Goal: Transaction & Acquisition: Subscribe to service/newsletter

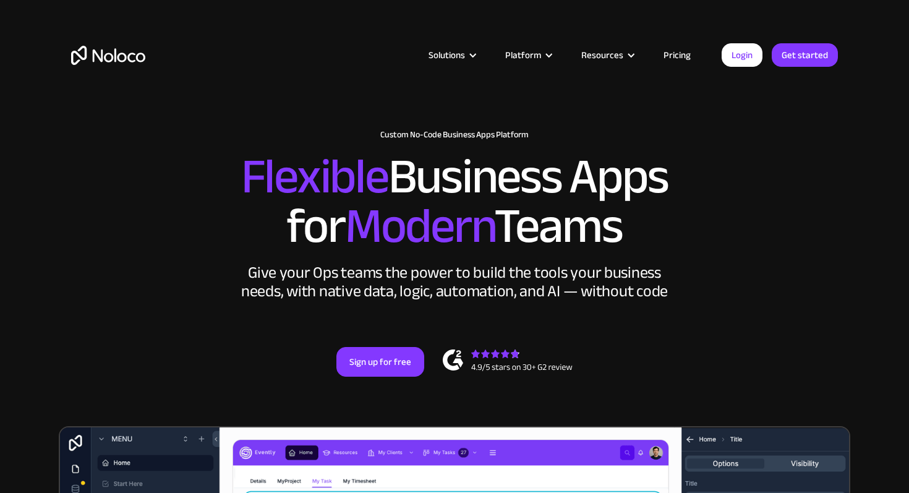
click at [684, 54] on link "Pricing" at bounding box center [677, 55] width 58 height 16
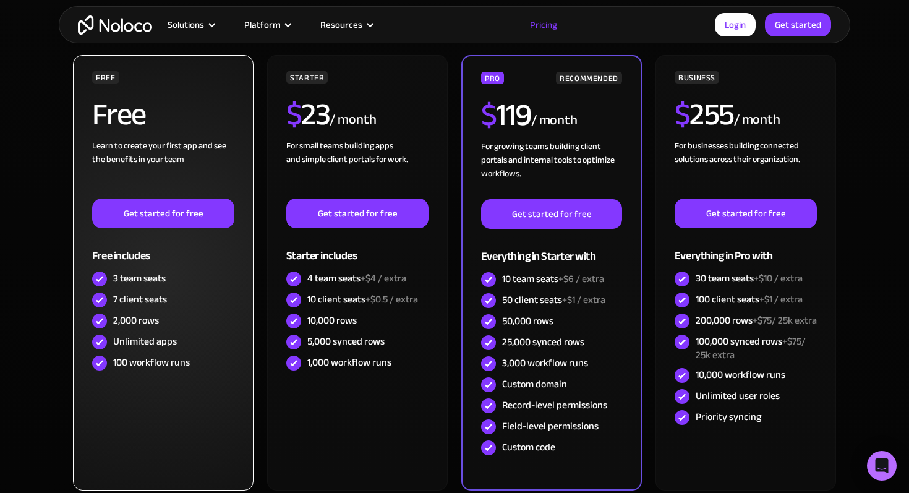
scroll to position [326, 0]
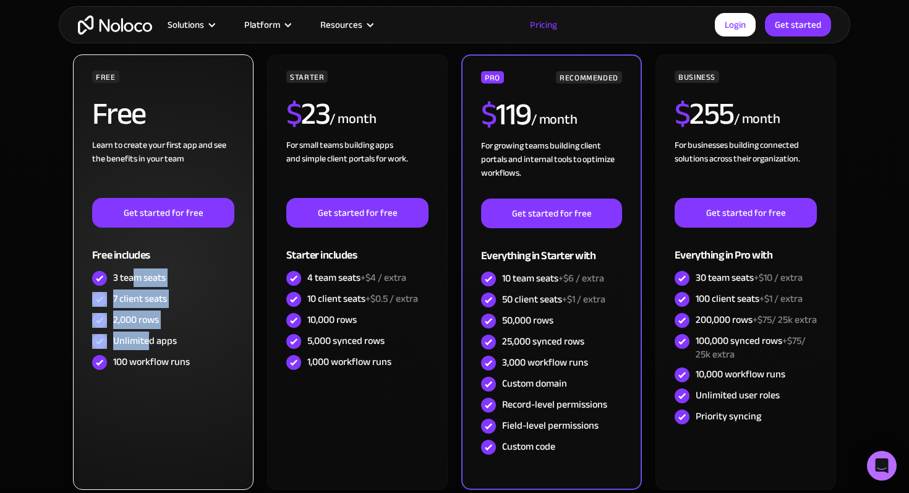
drag, startPoint x: 133, startPoint y: 278, endPoint x: 146, endPoint y: 339, distance: 62.6
click at [146, 339] on div "FREE Free Learn to create your first app and see the benefits in your team ‍ Ge…" at bounding box center [163, 221] width 142 height 302
click at [163, 356] on div "100 workflow runs" at bounding box center [151, 362] width 77 height 14
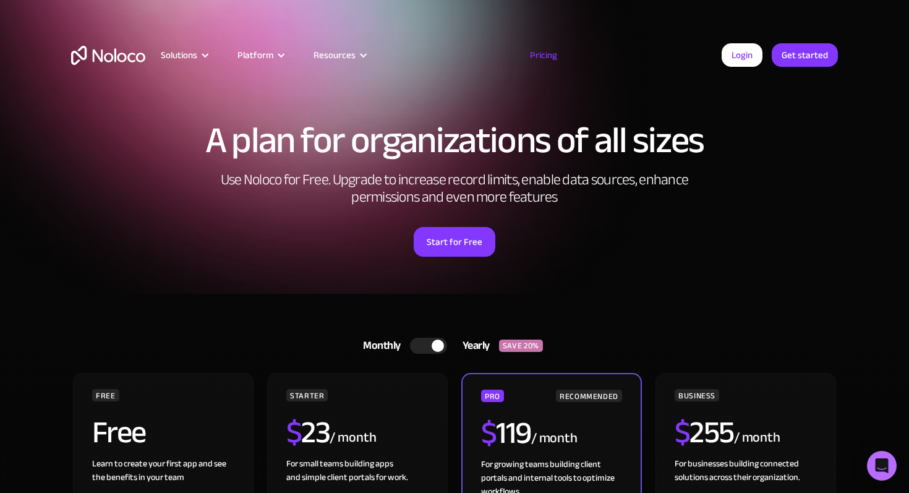
scroll to position [0, 0]
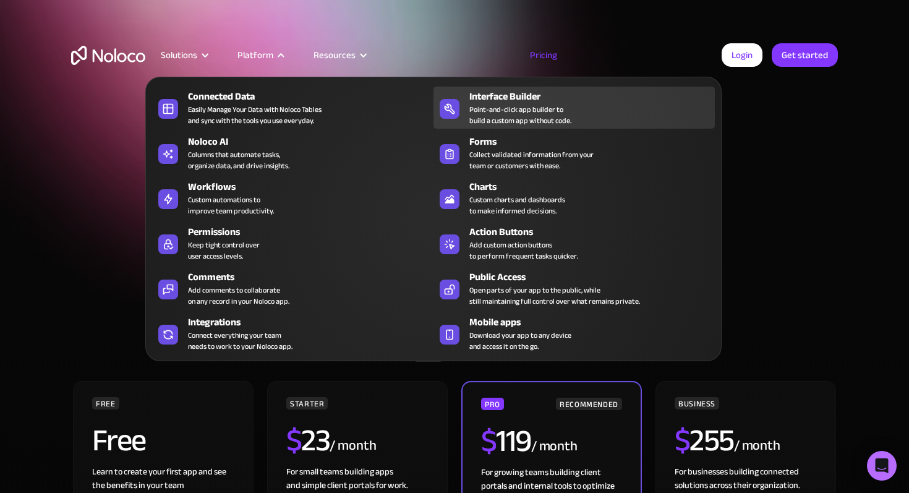
click at [466, 121] on link "Interface Builder Point-and-click app builder to build a custom app without cod…" at bounding box center [573, 108] width 281 height 42
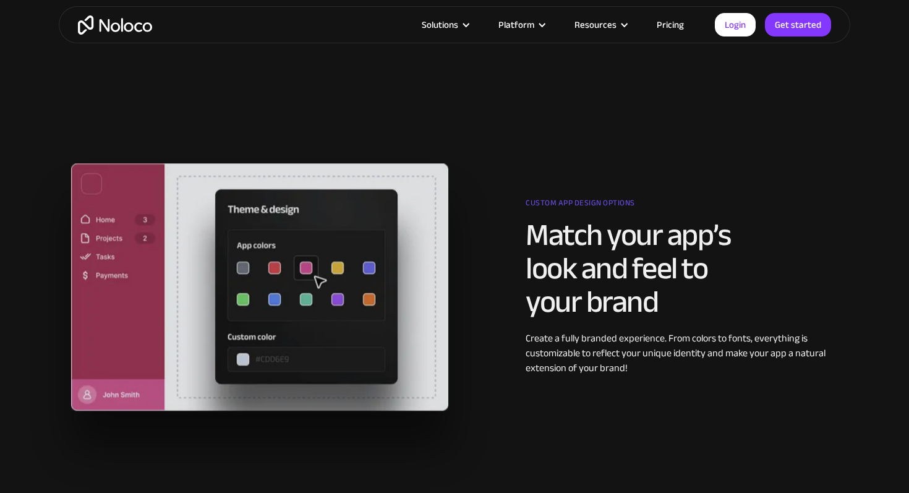
scroll to position [1102, 0]
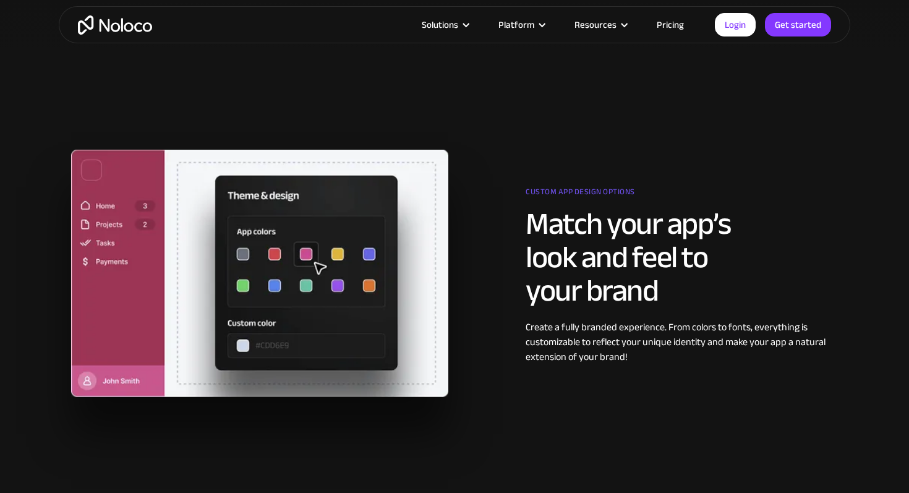
click at [668, 31] on link "Pricing" at bounding box center [670, 25] width 58 height 16
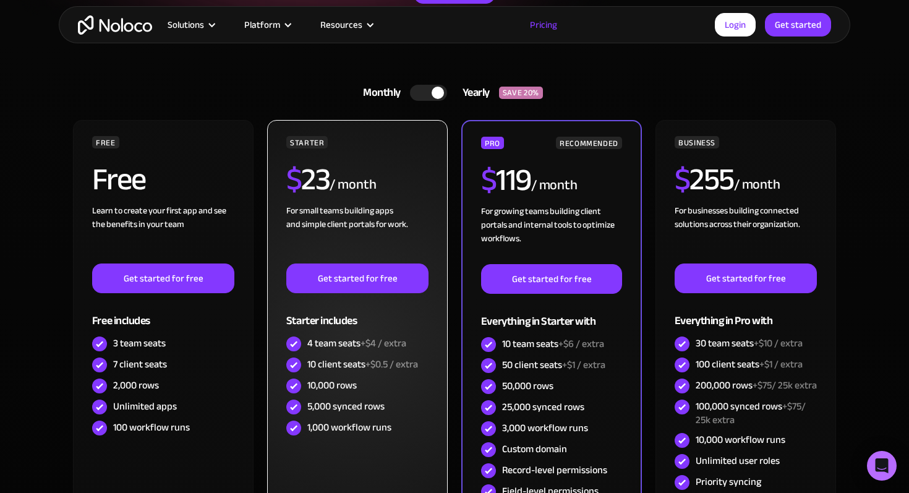
scroll to position [263, 0]
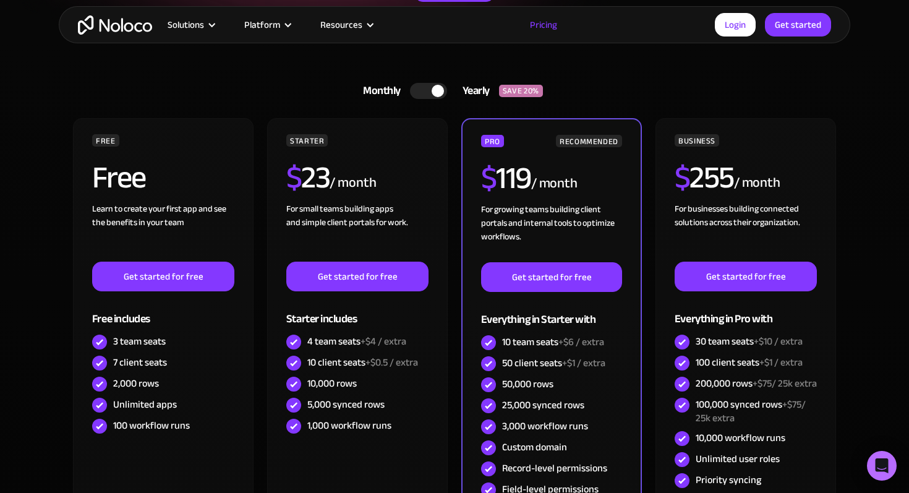
click at [413, 94] on div at bounding box center [428, 91] width 37 height 16
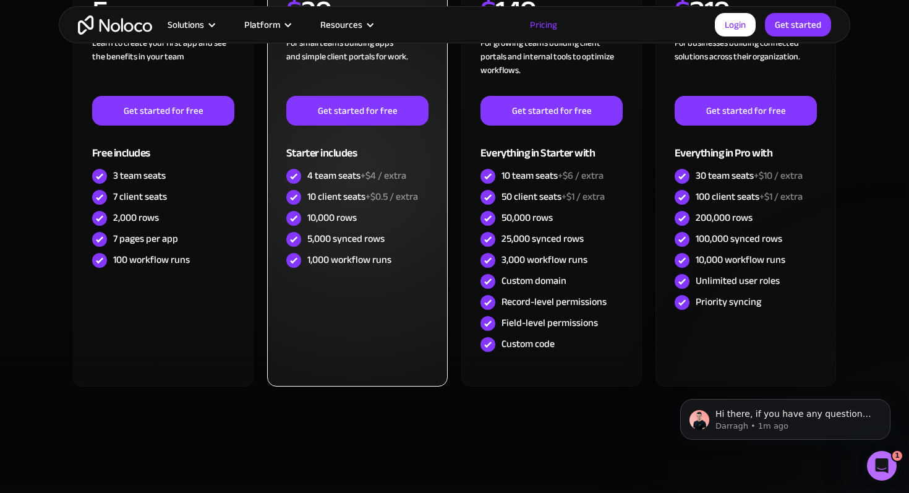
scroll to position [425, 0]
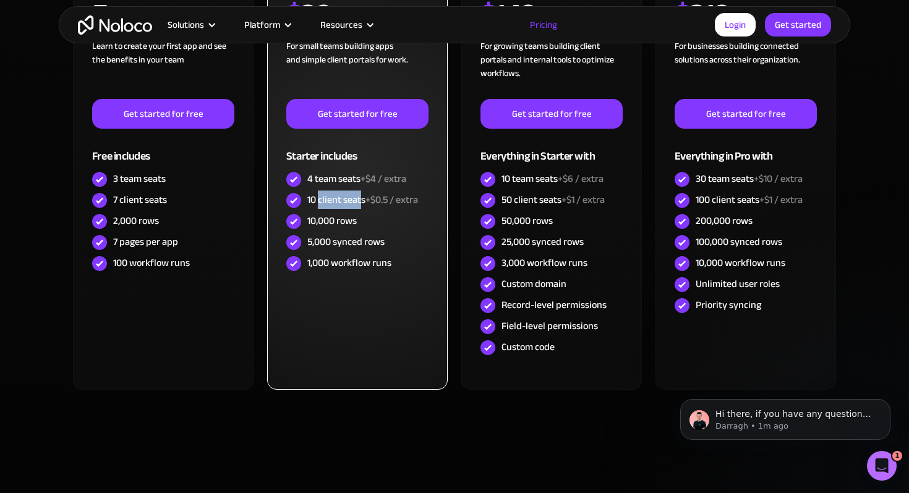
drag, startPoint x: 318, startPoint y: 205, endPoint x: 359, endPoint y: 205, distance: 40.8
click at [359, 205] on div "10 client seats +$0.5 / extra" at bounding box center [362, 200] width 111 height 14
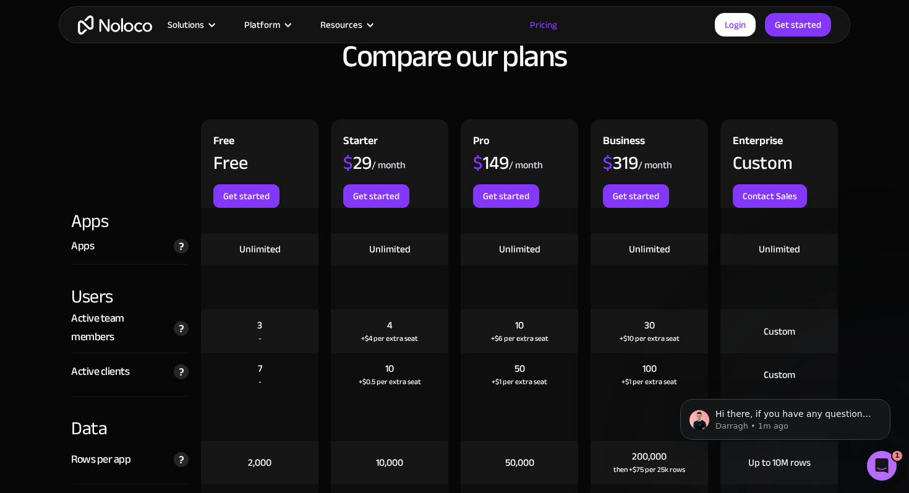
scroll to position [1334, 0]
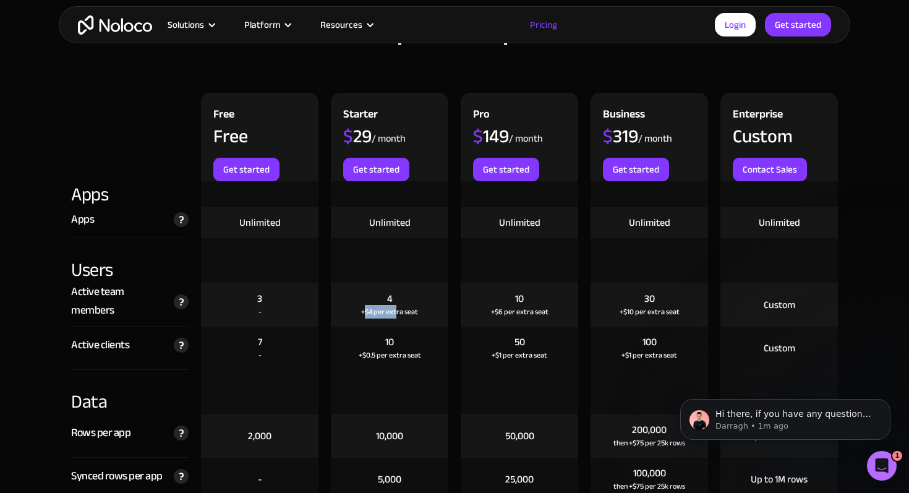
drag, startPoint x: 363, startPoint y: 317, endPoint x: 396, endPoint y: 317, distance: 33.4
click at [396, 317] on div "+$4 per extra seat" at bounding box center [389, 311] width 57 height 12
drag, startPoint x: 381, startPoint y: 338, endPoint x: 397, endPoint y: 342, distance: 16.5
click at [397, 342] on div "10 +$0.5 per extra seat" at bounding box center [389, 347] width 117 height 43
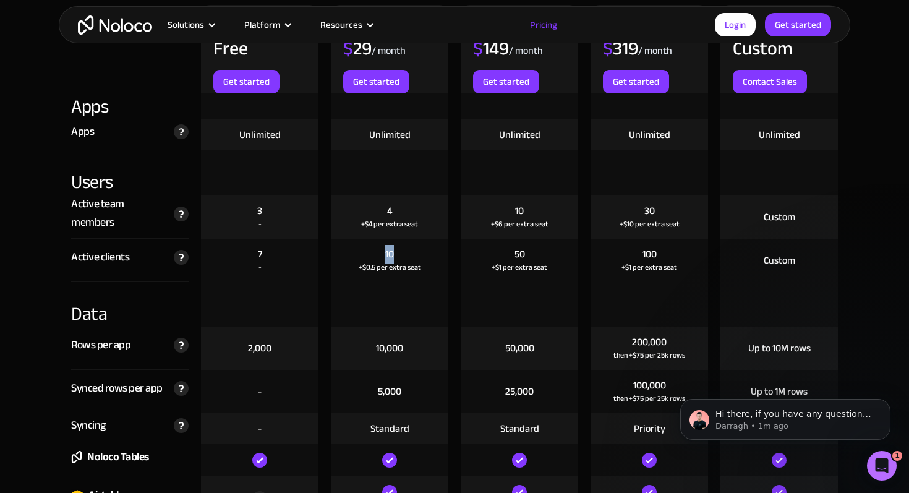
scroll to position [1423, 0]
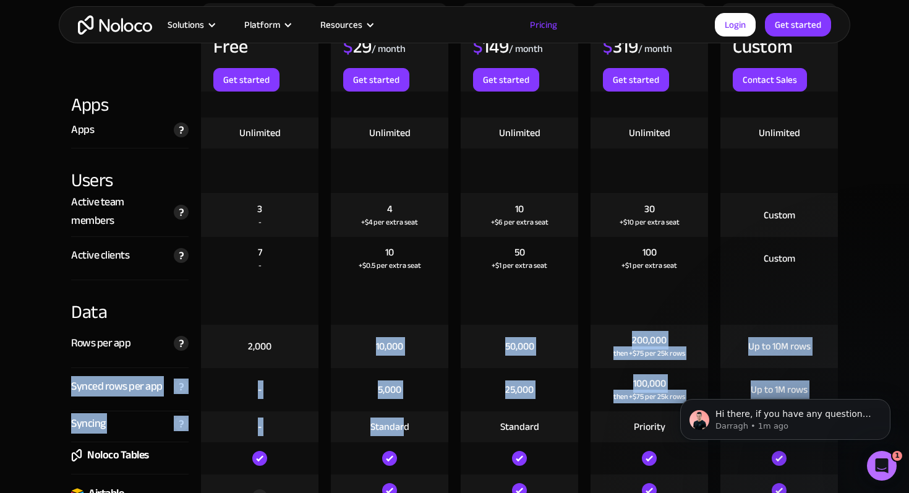
drag, startPoint x: 374, startPoint y: 349, endPoint x: 403, endPoint y: 433, distance: 89.6
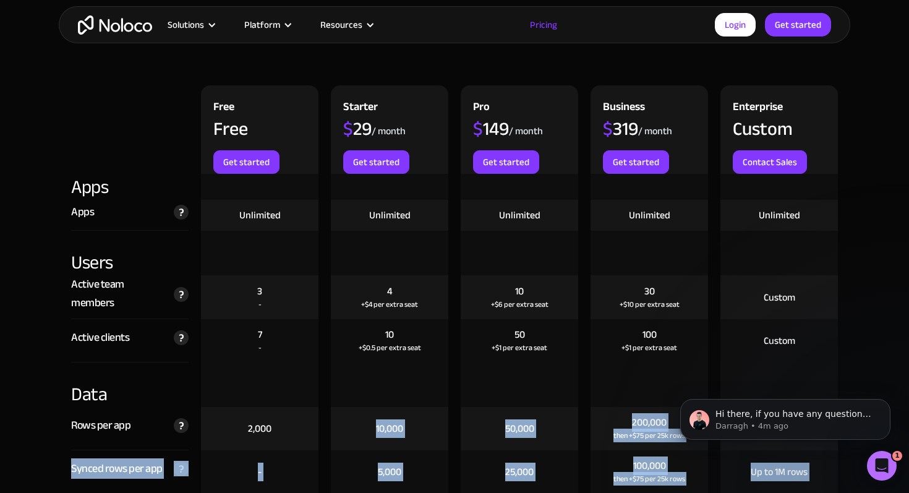
scroll to position [1342, 0]
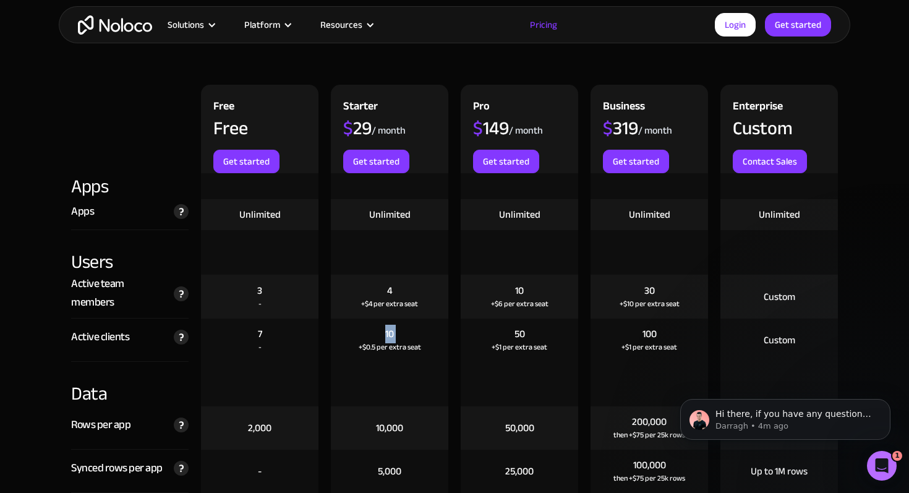
drag, startPoint x: 384, startPoint y: 334, endPoint x: 401, endPoint y: 334, distance: 17.3
click at [401, 334] on div "10 +$0.5 per extra seat" at bounding box center [389, 339] width 117 height 43
click at [409, 334] on div "10 +$0.5 per extra seat" at bounding box center [389, 339] width 117 height 43
drag, startPoint x: 409, startPoint y: 334, endPoint x: 387, endPoint y: 334, distance: 21.6
click at [387, 334] on div "10 +$0.5 per extra seat" at bounding box center [389, 339] width 117 height 43
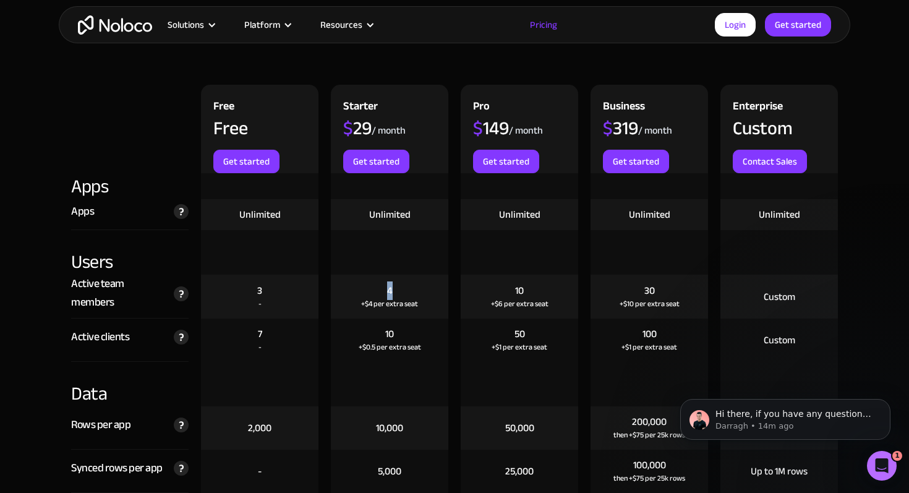
drag, startPoint x: 391, startPoint y: 291, endPoint x: 385, endPoint y: 291, distance: 6.8
click at [385, 291] on div "4 +$4 per extra seat" at bounding box center [389, 297] width 117 height 44
drag, startPoint x: 393, startPoint y: 331, endPoint x: 384, endPoint y: 331, distance: 9.3
click at [384, 331] on div "10 +$0.5 per extra seat" at bounding box center [389, 339] width 117 height 43
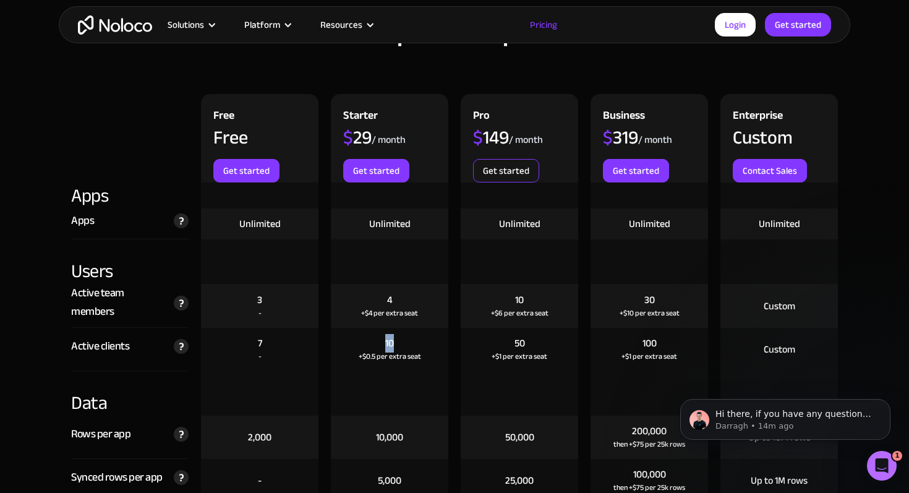
scroll to position [1337, 0]
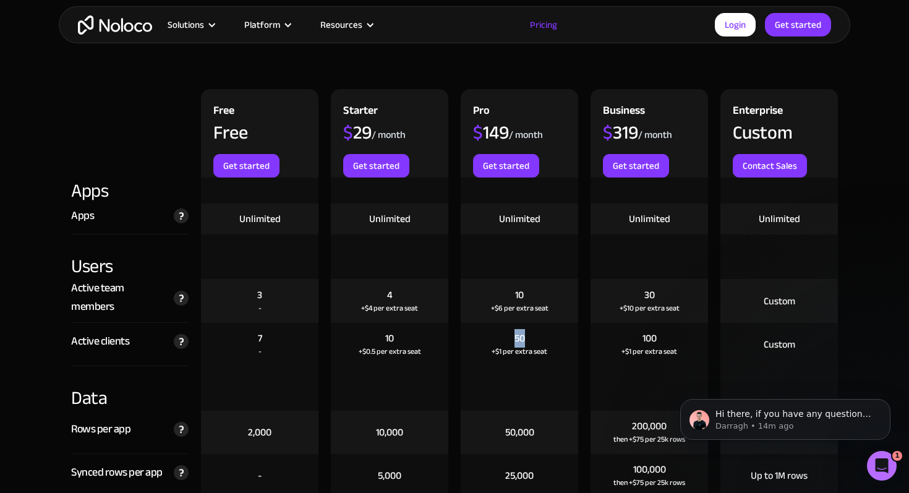
drag, startPoint x: 513, startPoint y: 338, endPoint x: 525, endPoint y: 338, distance: 11.8
click at [525, 338] on div "50 +$1 per extra seat" at bounding box center [519, 344] width 117 height 43
click at [803, 21] on link "Get started" at bounding box center [798, 24] width 66 height 23
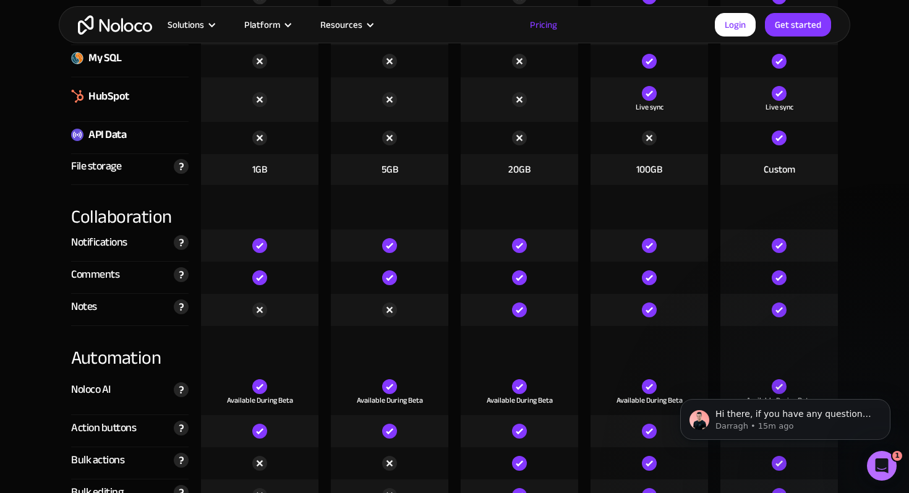
scroll to position [1887, 0]
